Goal: Information Seeking & Learning: Learn about a topic

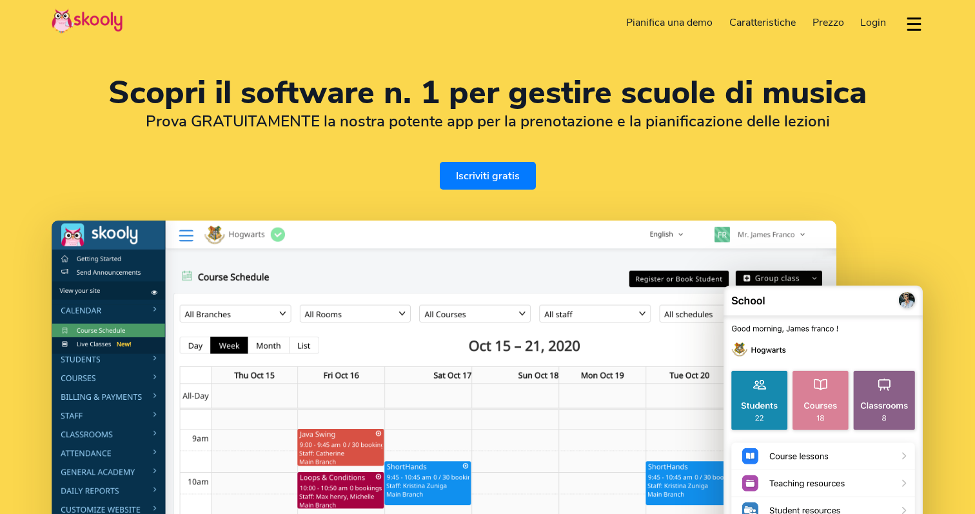
select select "it"
select select "1"
select select "[GEOGRAPHIC_DATA]"
select select "America/New_York"
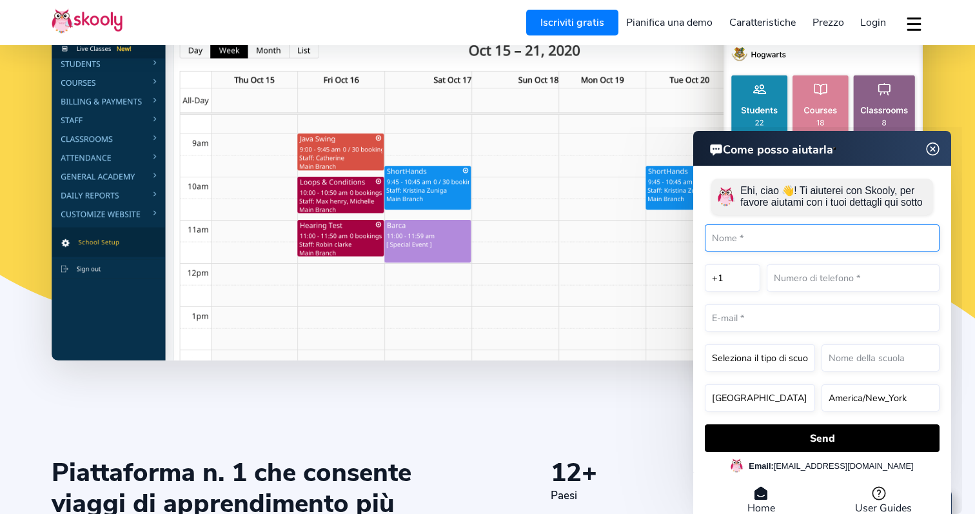
scroll to position [300, 0]
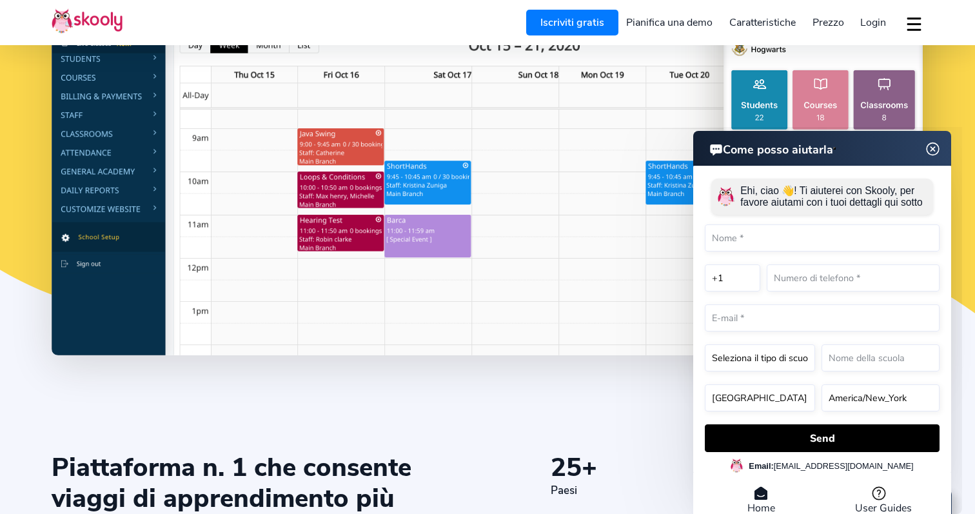
click at [933, 148] on img at bounding box center [933, 149] width 25 height 16
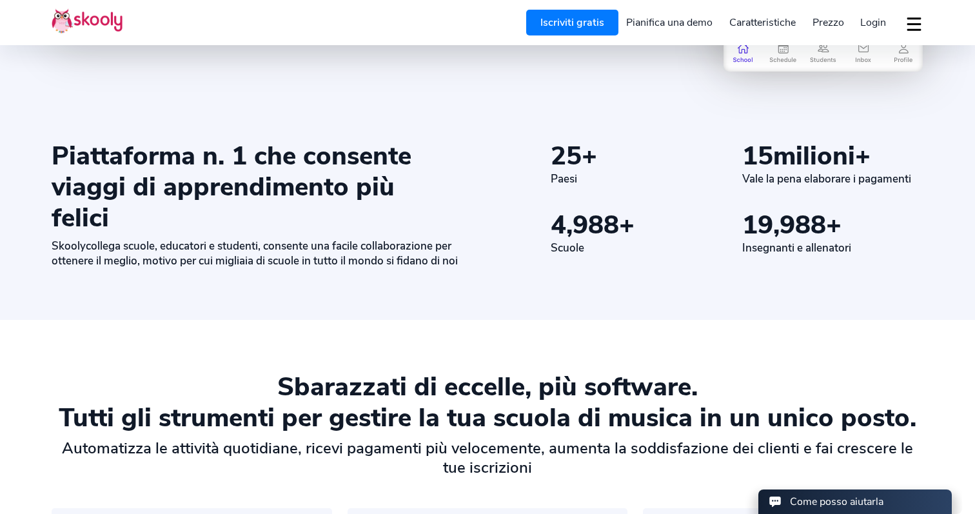
scroll to position [614, 0]
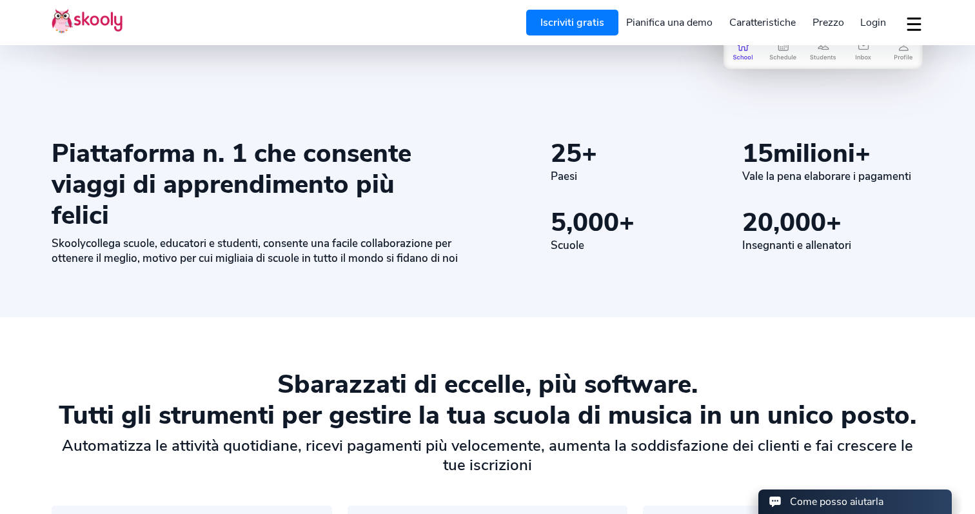
click at [834, 18] on span "Prezzo" at bounding box center [828, 22] width 32 height 14
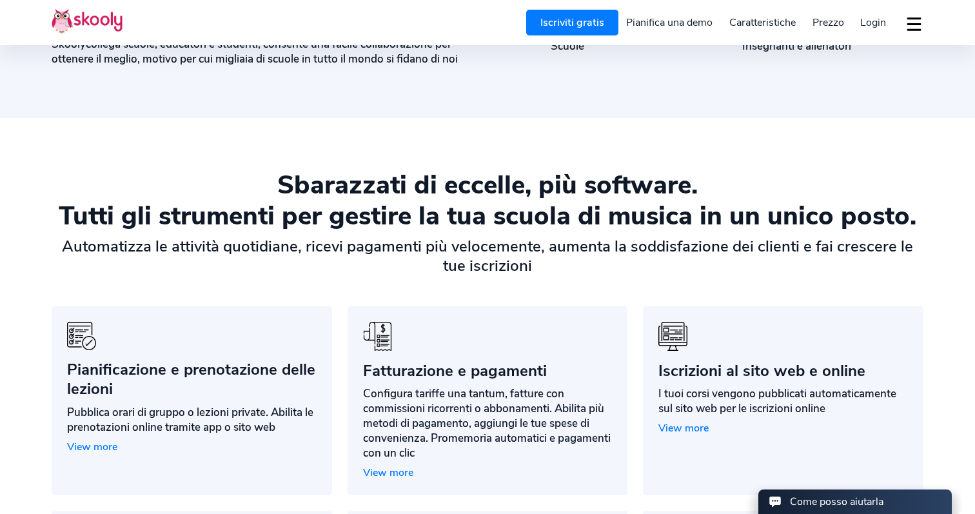
scroll to position [814, 0]
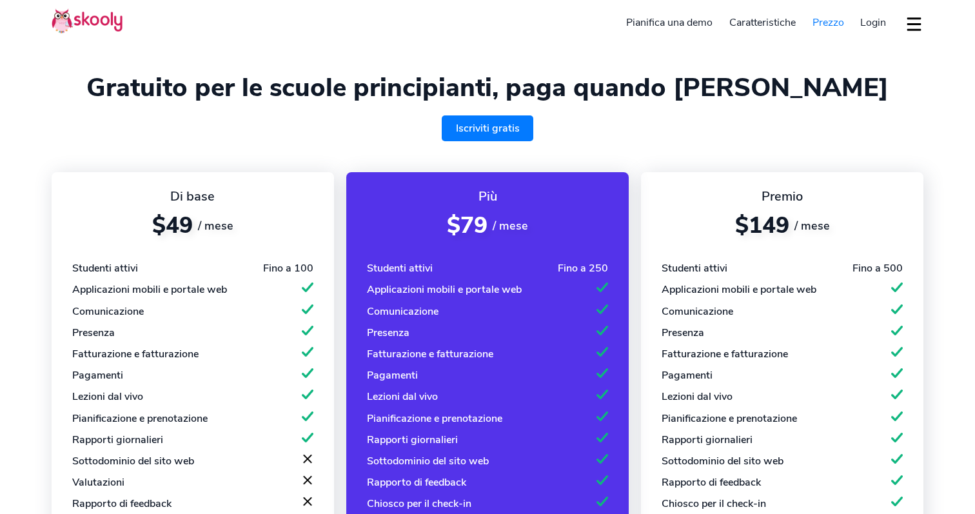
select select "it"
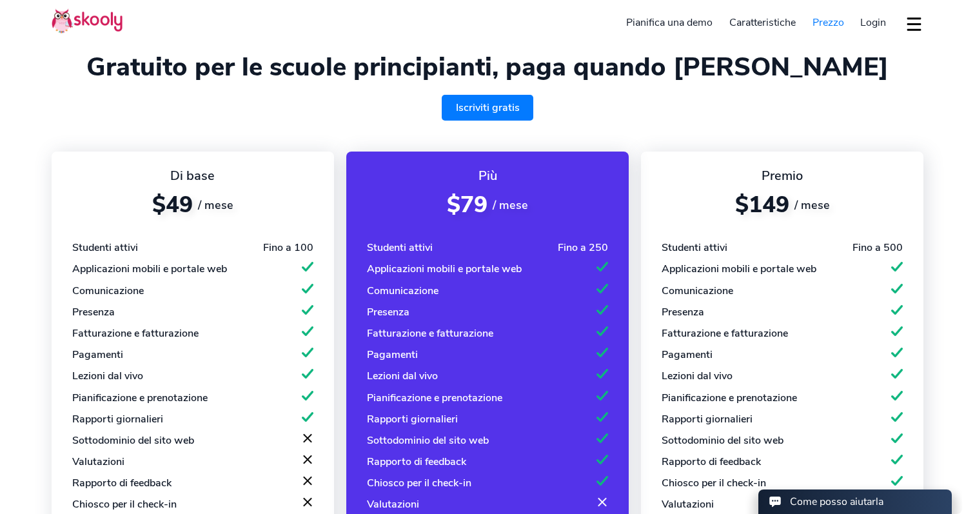
select select "1"
select select "[GEOGRAPHIC_DATA]"
select select "America/New_York"
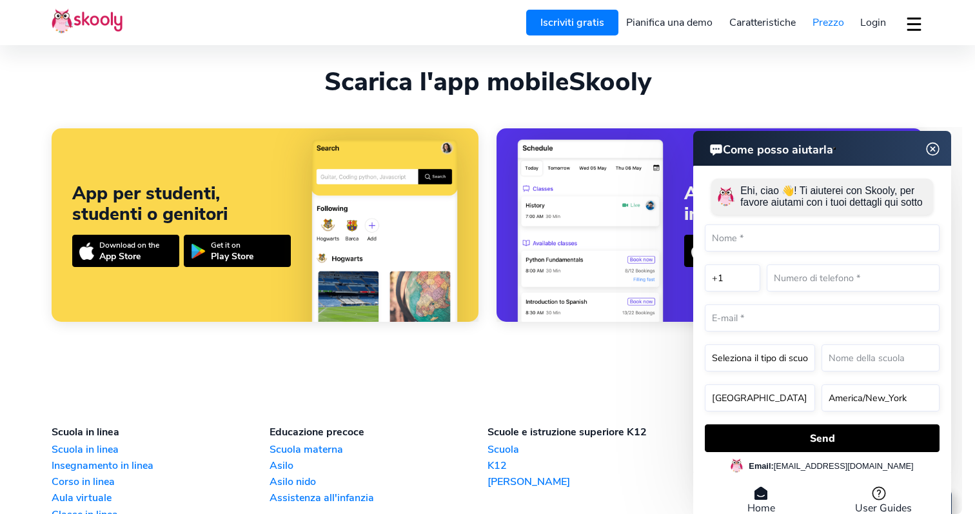
scroll to position [1180, 0]
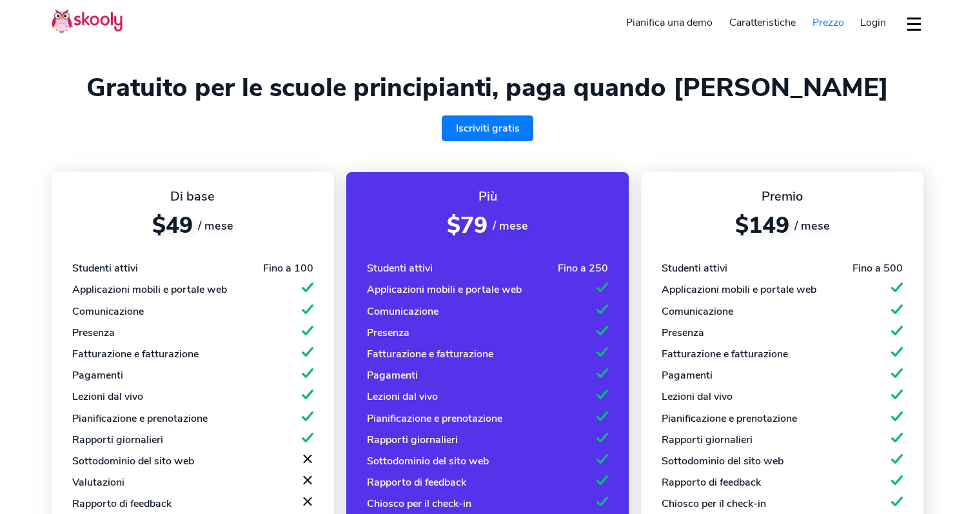
select select "it"
select select "1"
select select "[GEOGRAPHIC_DATA]"
select select "America/New_York"
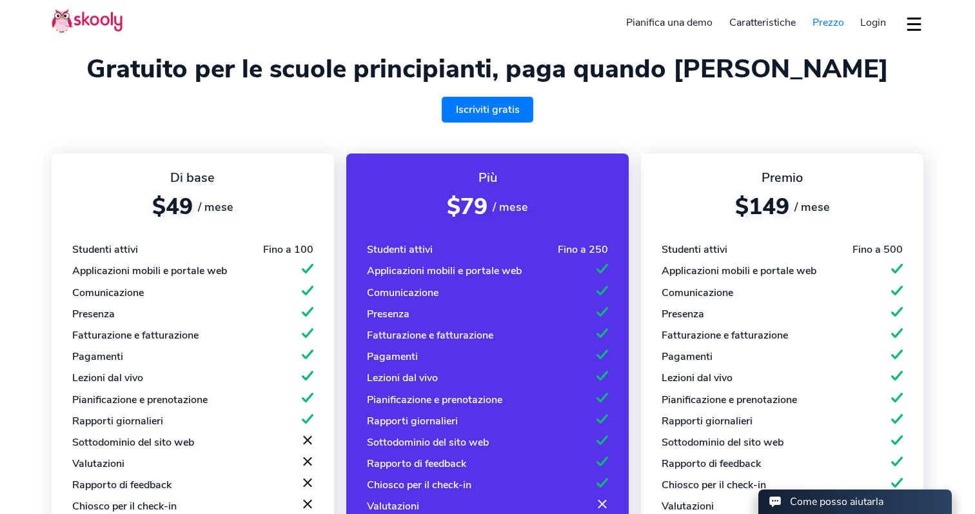
scroll to position [15, 0]
